Goal: Information Seeking & Learning: Learn about a topic

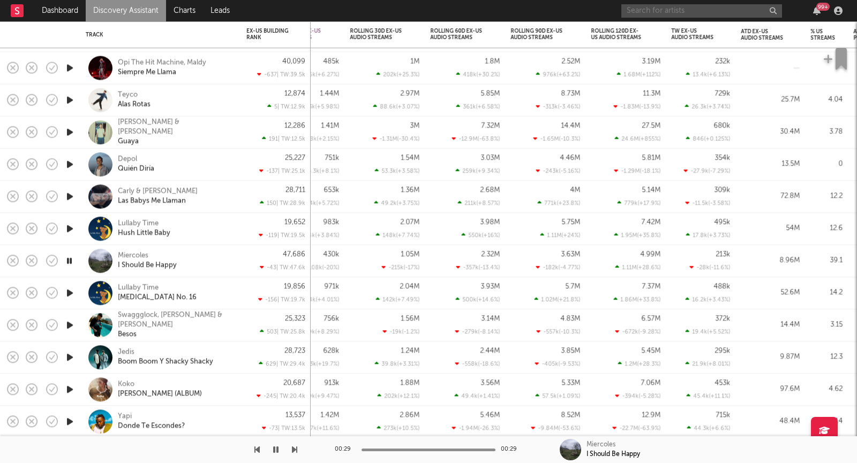
click at [644, 14] on input "text" at bounding box center [702, 10] width 161 height 13
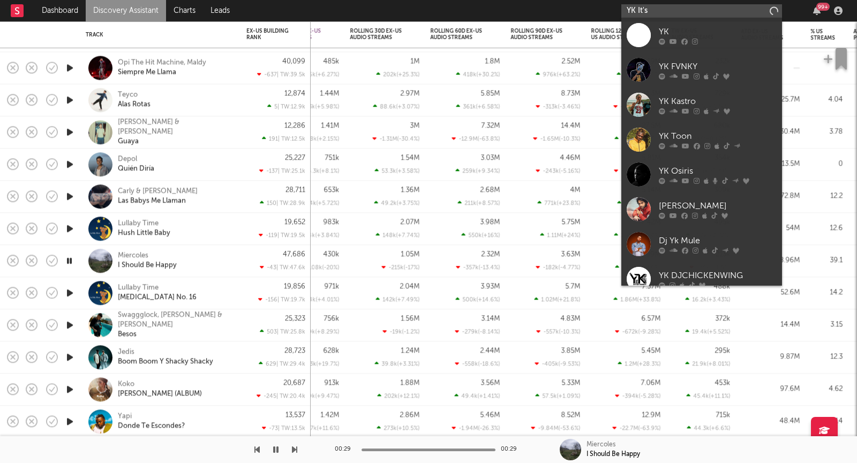
type input "YK It's"
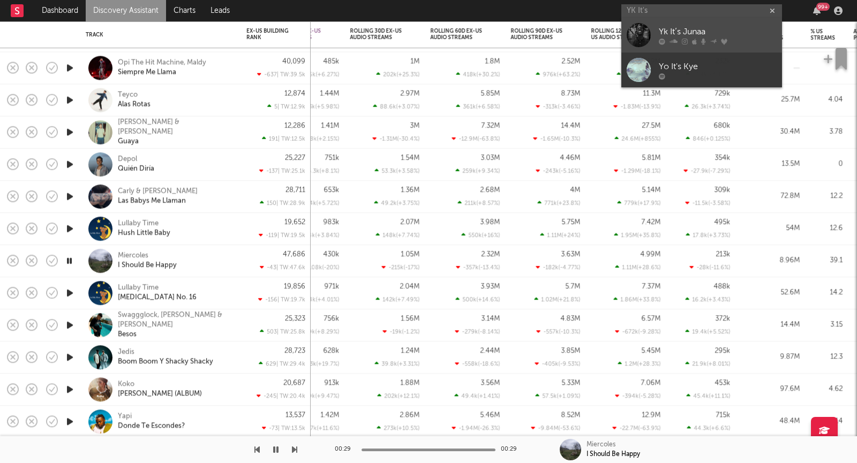
click at [703, 31] on div "Yk It’s Junaa" at bounding box center [718, 32] width 118 height 13
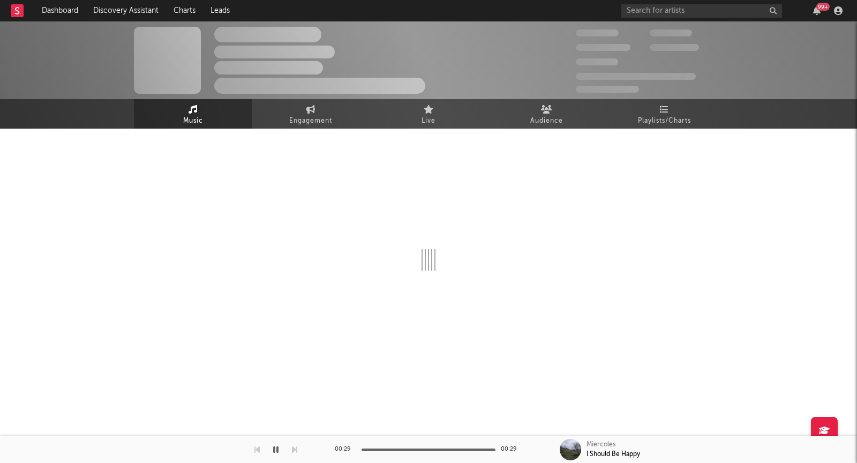
select select "1w"
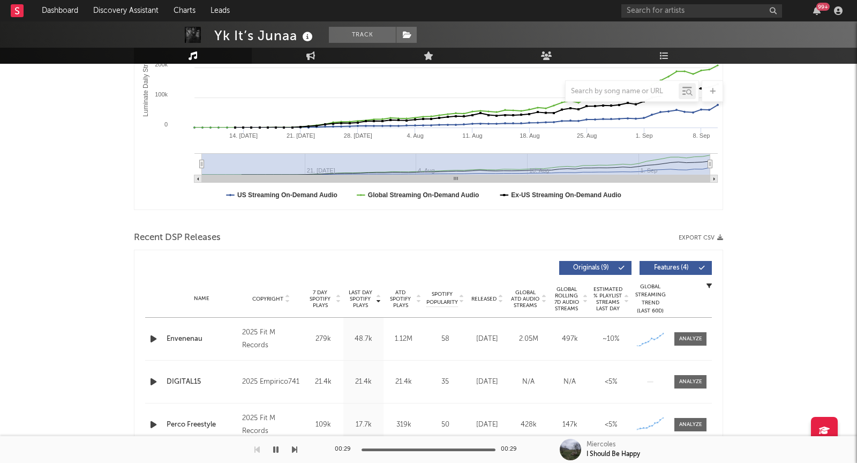
scroll to position [240, 0]
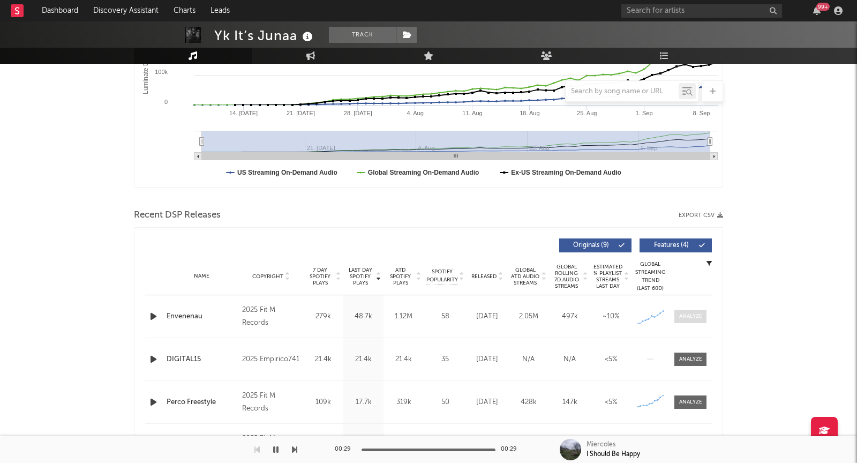
click at [698, 313] on div at bounding box center [691, 316] width 23 height 8
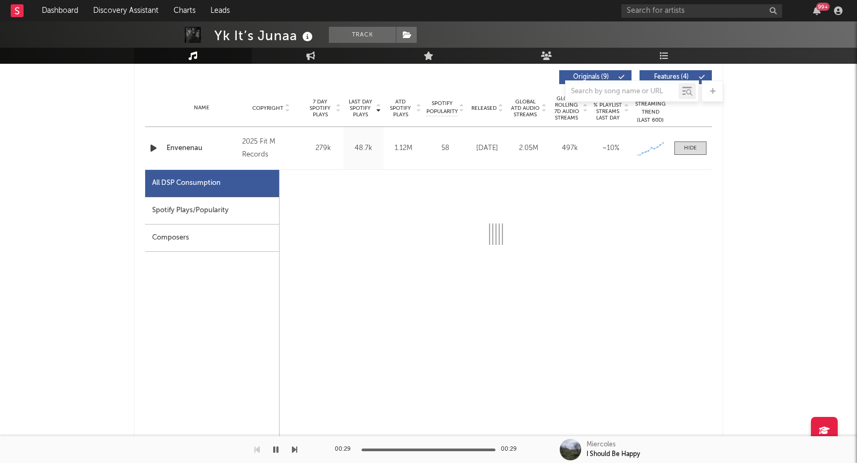
select select "1w"
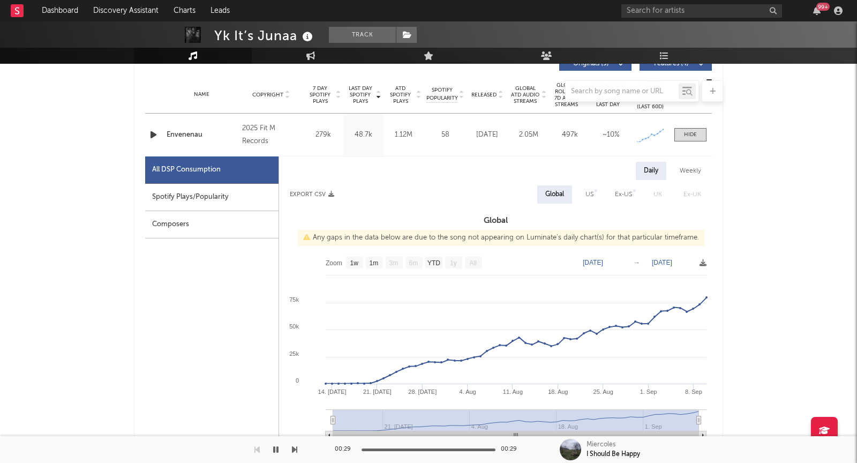
scroll to position [424, 0]
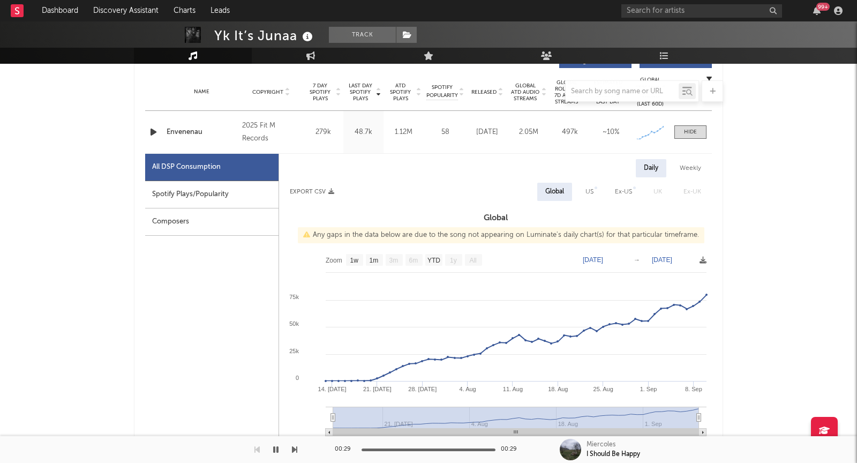
click at [597, 188] on div at bounding box center [596, 187] width 3 height 3
select select "1w"
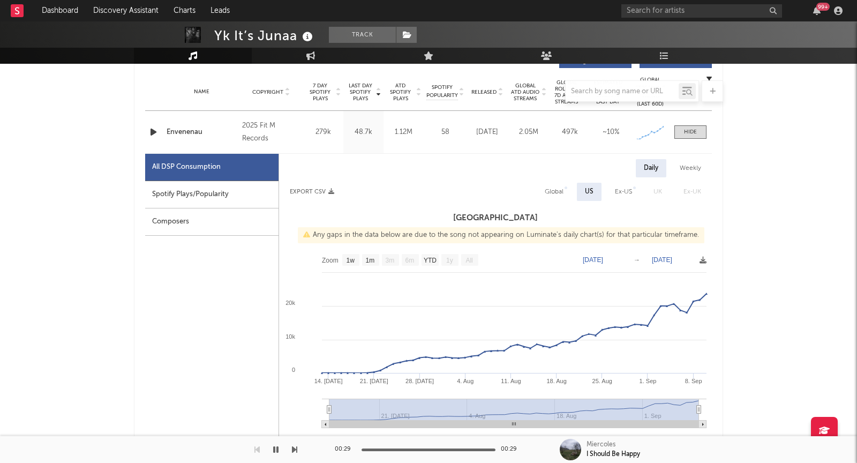
click at [558, 185] on div "Global" at bounding box center [554, 191] width 19 height 13
select select "1w"
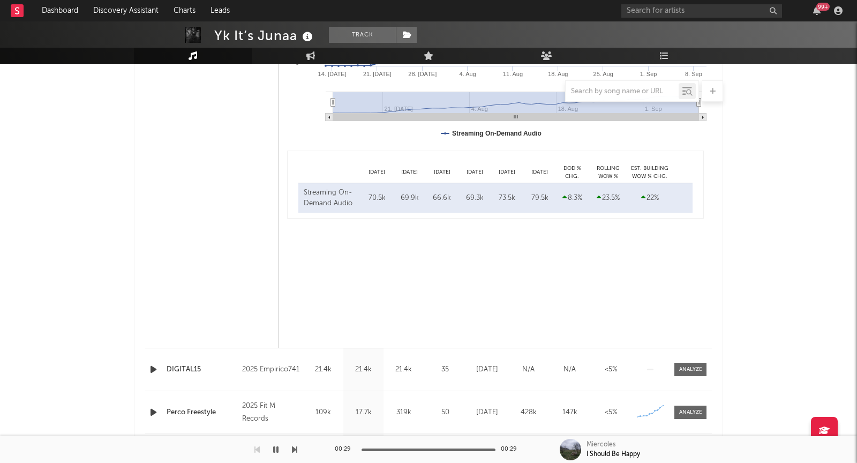
scroll to position [887, 0]
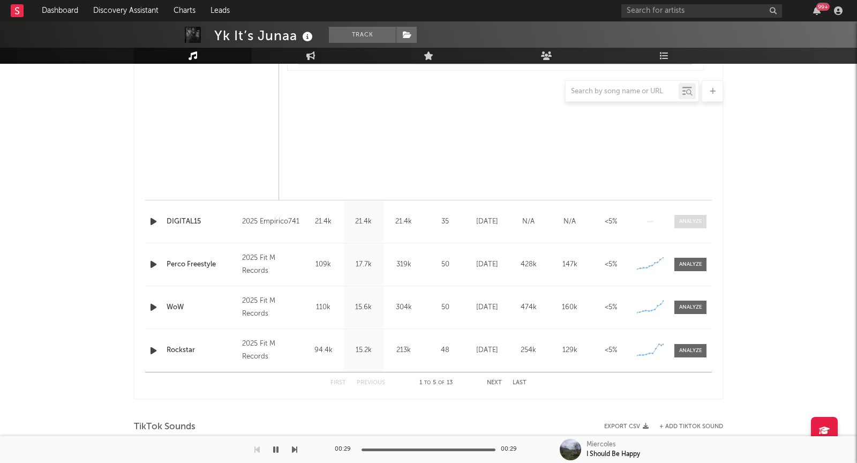
click at [697, 218] on div at bounding box center [691, 222] width 23 height 8
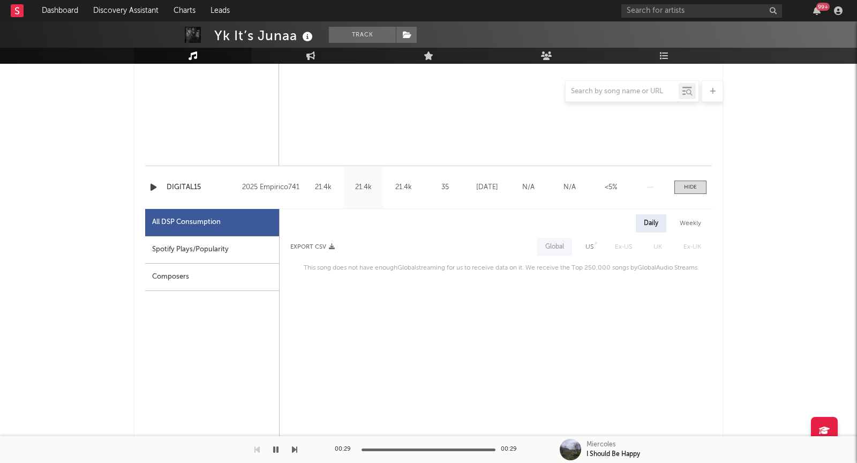
scroll to position [915, 0]
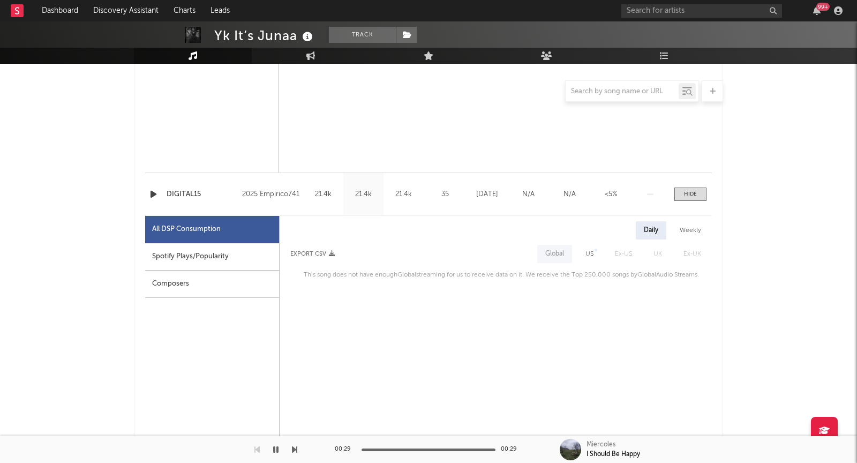
click at [223, 252] on div "Spotify Plays/Popularity" at bounding box center [212, 256] width 134 height 27
select select "1w"
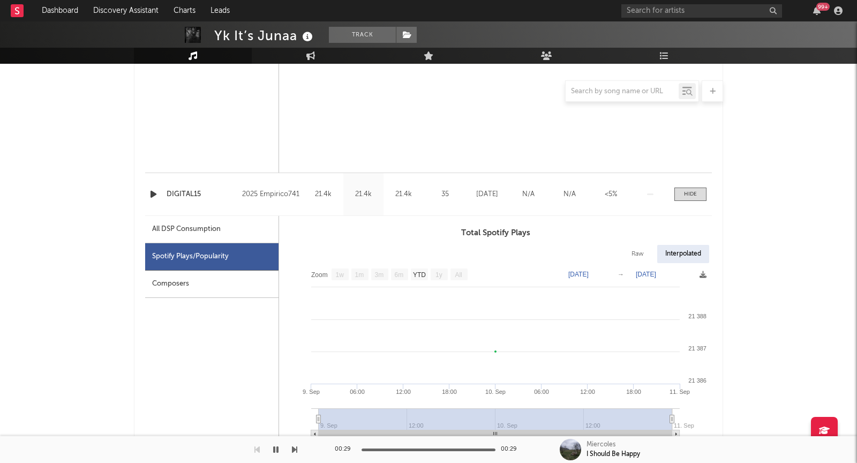
click at [237, 227] on div "All DSP Consumption" at bounding box center [211, 229] width 133 height 27
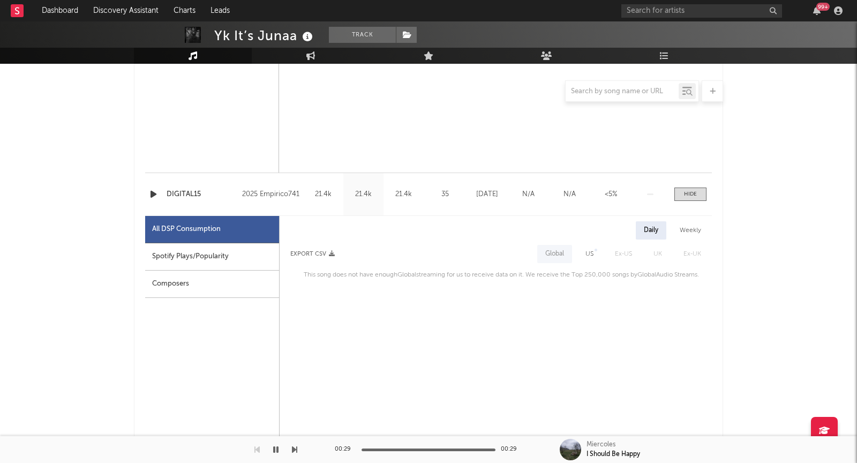
click at [592, 248] on div "US" at bounding box center [590, 254] width 8 height 13
select select "1w"
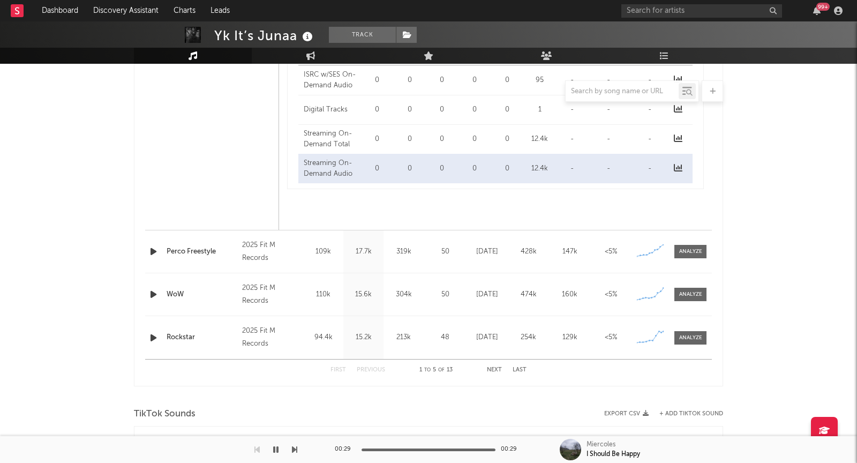
scroll to position [1413, 0]
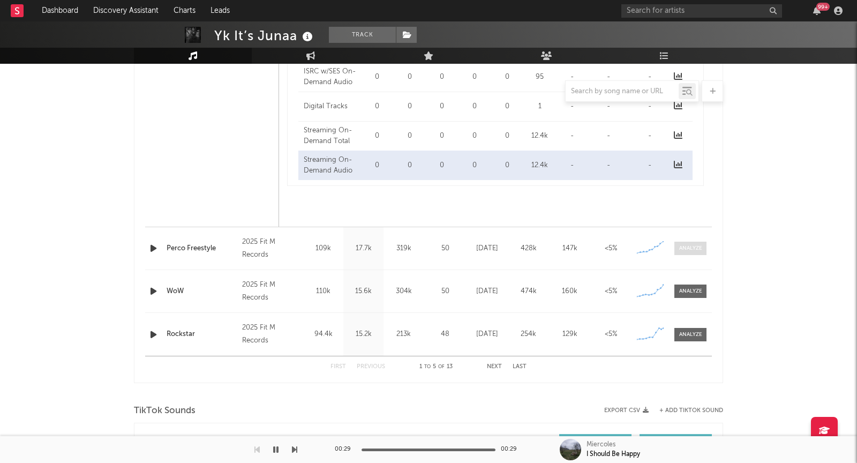
click at [688, 247] on div at bounding box center [691, 248] width 23 height 8
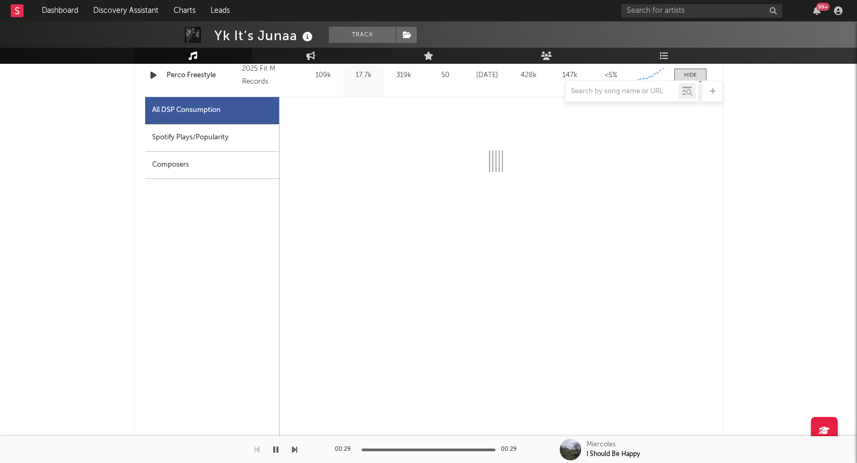
scroll to position [1603, 0]
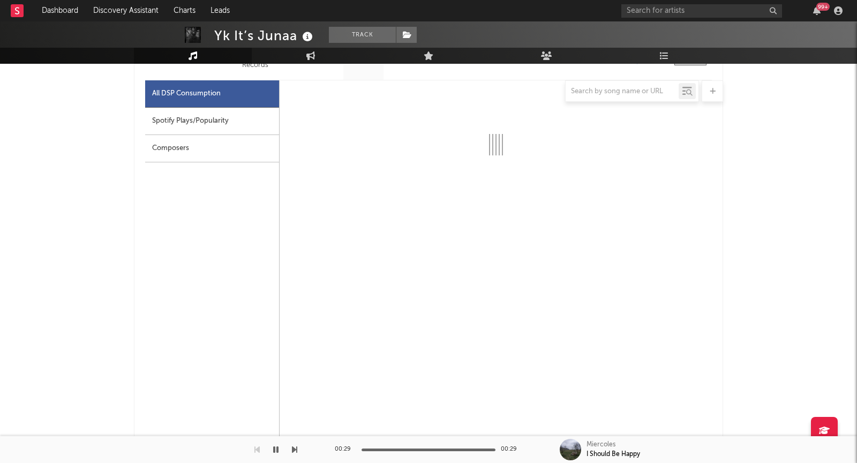
select select "1w"
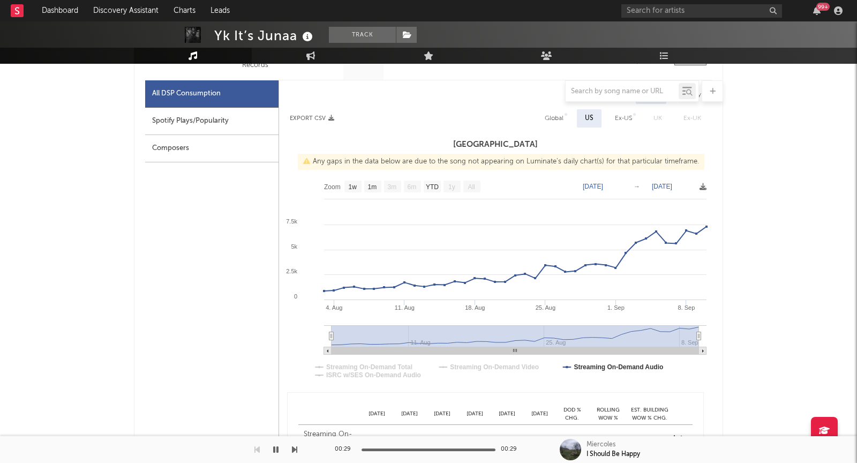
click at [222, 118] on div "Spotify Plays/Popularity" at bounding box center [211, 121] width 133 height 27
select select "1w"
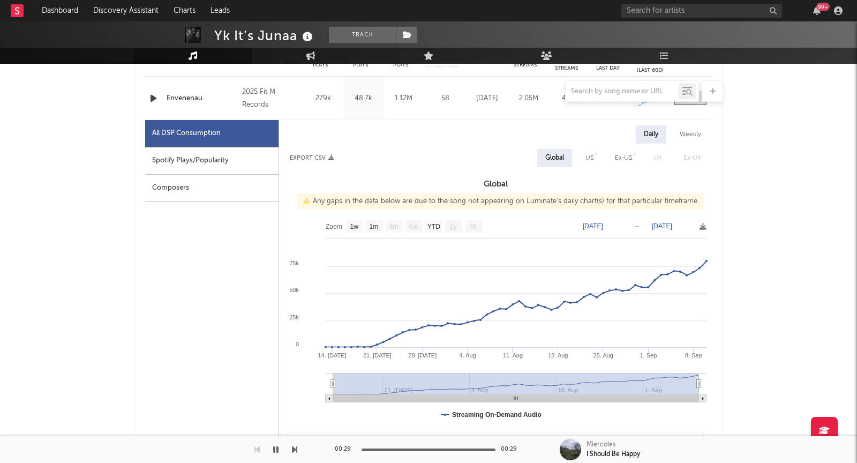
scroll to position [382, 0]
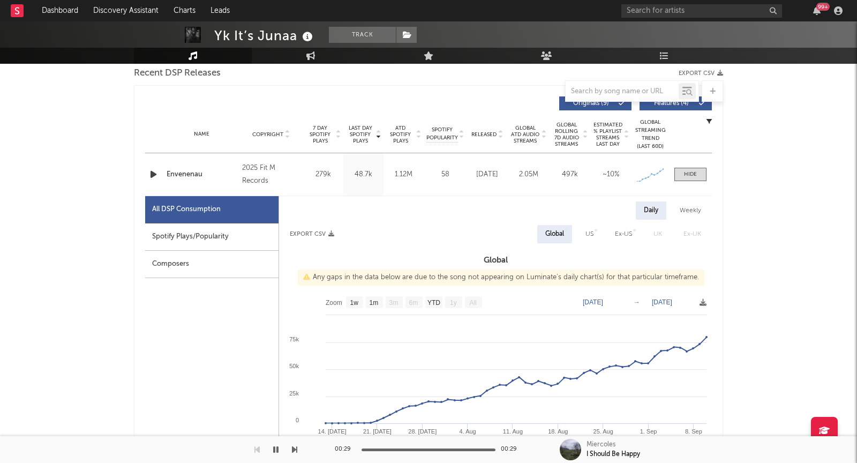
click at [229, 230] on div "Spotify Plays/Popularity" at bounding box center [211, 236] width 133 height 27
select select "1w"
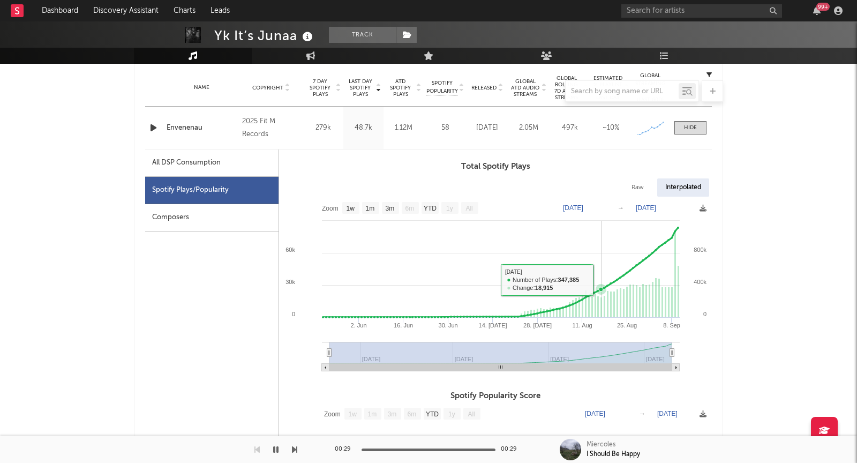
scroll to position [429, 0]
